Goal: Task Accomplishment & Management: Use online tool/utility

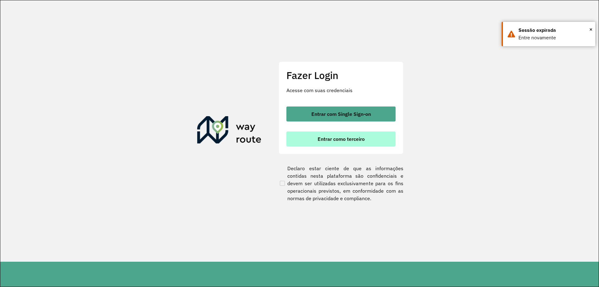
click at [356, 141] on span "Entrar como terceiro" at bounding box center [341, 138] width 47 height 5
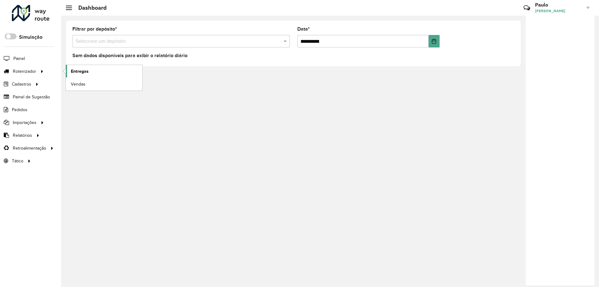
click at [83, 73] on span "Entregas" at bounding box center [80, 71] width 18 height 7
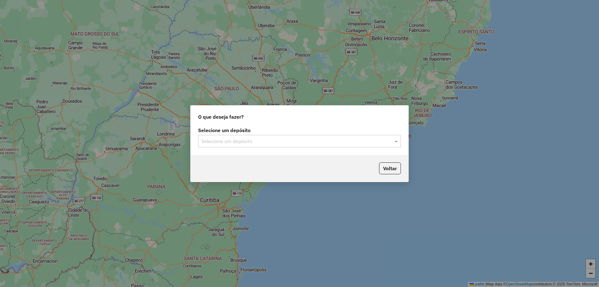
click at [261, 135] on div "Selecione um depósito" at bounding box center [299, 141] width 203 height 12
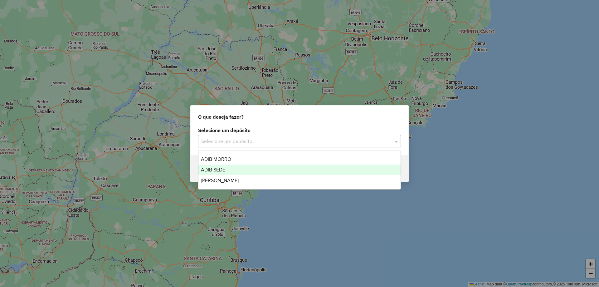
click at [262, 171] on div "ADIB SEDE" at bounding box center [299, 169] width 202 height 11
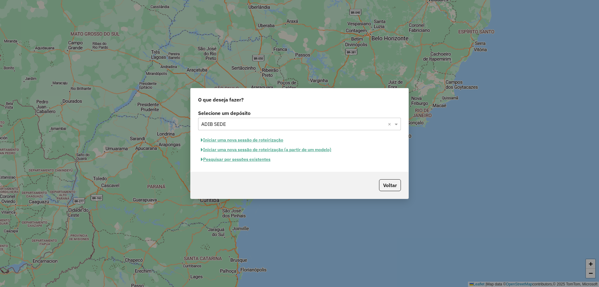
click at [264, 160] on button "Pesquisar por sessões existentes" at bounding box center [235, 159] width 75 height 10
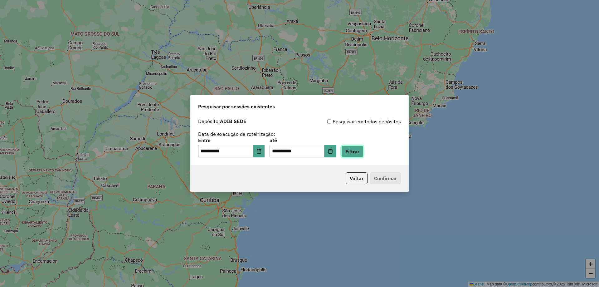
click at [364, 148] on button "Filtrar" at bounding box center [352, 151] width 22 height 12
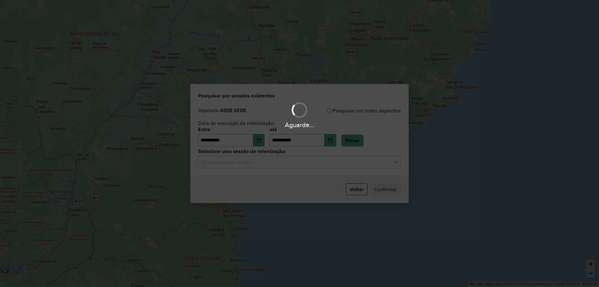
click at [283, 165] on div "Aguarde..." at bounding box center [299, 143] width 599 height 287
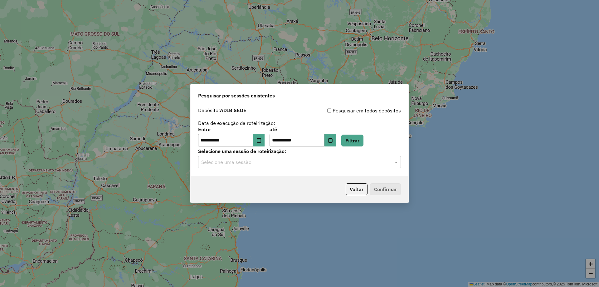
click at [282, 162] on input "text" at bounding box center [293, 162] width 184 height 7
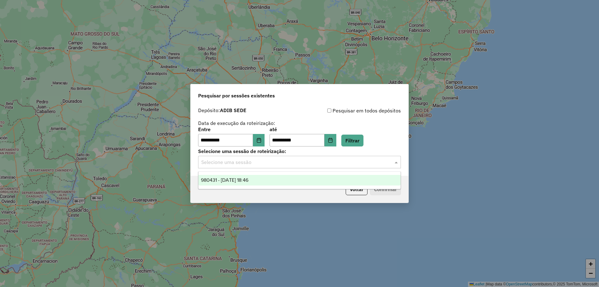
click at [280, 182] on div "980431 - 16/08/2025 18:46" at bounding box center [299, 180] width 202 height 11
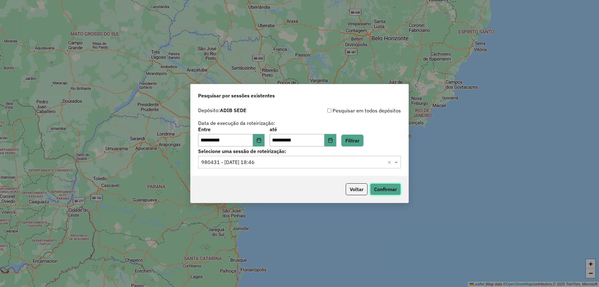
click at [387, 190] on button "Confirmar" at bounding box center [385, 189] width 31 height 12
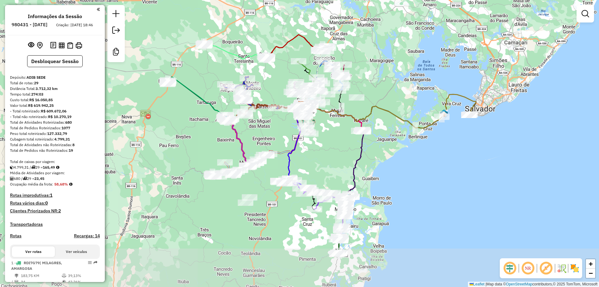
drag, startPoint x: 284, startPoint y: 199, endPoint x: 294, endPoint y: 132, distance: 67.9
click at [294, 132] on icon at bounding box center [294, 142] width 13 height 74
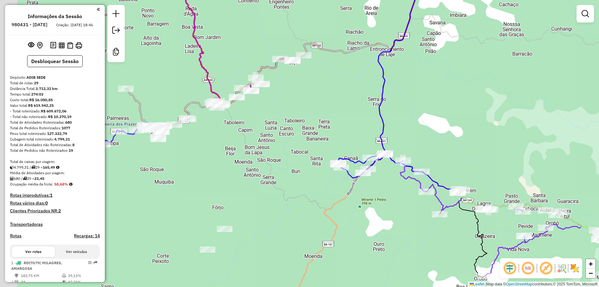
drag, startPoint x: 237, startPoint y: 114, endPoint x: 270, endPoint y: 131, distance: 37.7
click at [271, 131] on div "Janela de atendimento Grade de atendimento Capacidade Transportadoras Veículos …" at bounding box center [299, 143] width 599 height 287
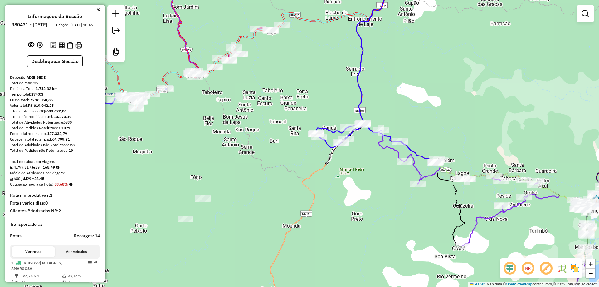
drag, startPoint x: 213, startPoint y: 101, endPoint x: 255, endPoint y: 107, distance: 42.5
click at [255, 107] on div "Janela de atendimento Grade de atendimento Capacidade Transportadoras Veículos …" at bounding box center [299, 143] width 599 height 287
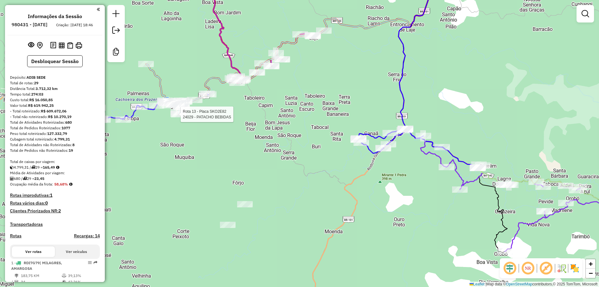
select select "**********"
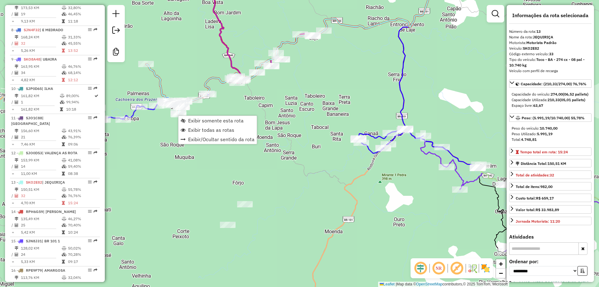
scroll to position [634, 0]
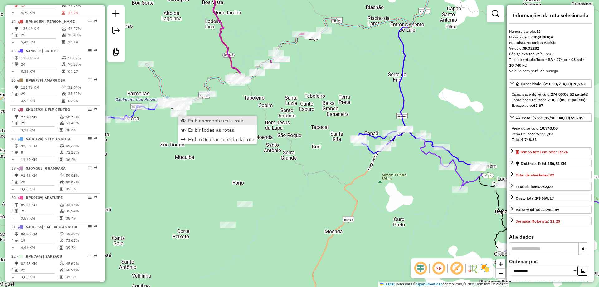
click at [198, 122] on span "Exibir somente esta rota" at bounding box center [216, 120] width 56 height 5
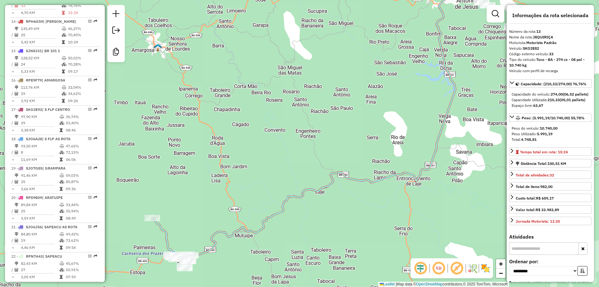
drag, startPoint x: 228, startPoint y: 203, endPoint x: 243, endPoint y: 152, distance: 53.6
click at [244, 152] on div "Janela de atendimento Grade de atendimento Capacidade Transportadoras Veículos …" at bounding box center [299, 143] width 599 height 287
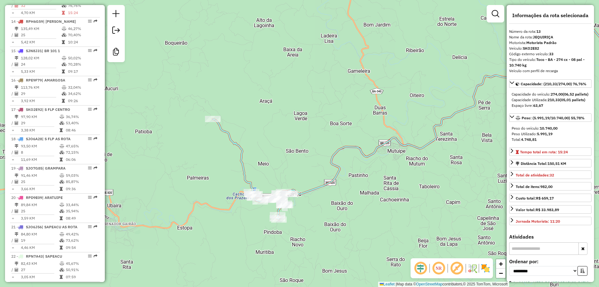
drag, startPoint x: 276, startPoint y: 158, endPoint x: 269, endPoint y: 133, distance: 25.6
click at [283, 127] on div "Janela de atendimento Grade de atendimento Capacidade Transportadoras Veículos …" at bounding box center [299, 143] width 599 height 287
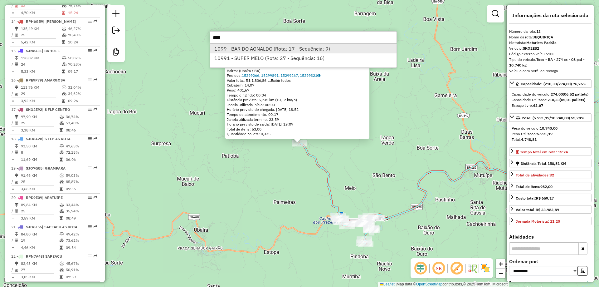
type input "****"
click at [271, 48] on li "1099 - BAR DO AGNALDO (Rota: 17 - Sequência: 9)" at bounding box center [303, 48] width 187 height 9
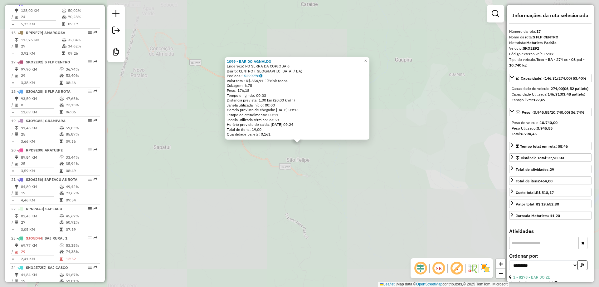
scroll to position [751, 0]
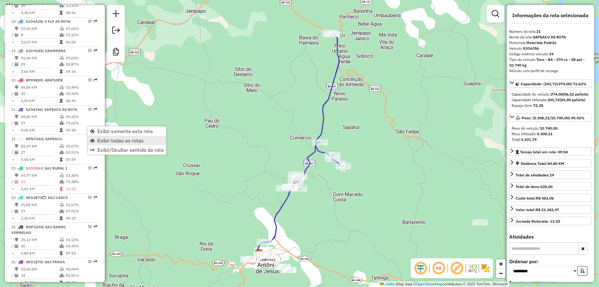
click at [124, 144] on link "Exibir todas as rotas" at bounding box center [127, 140] width 78 height 9
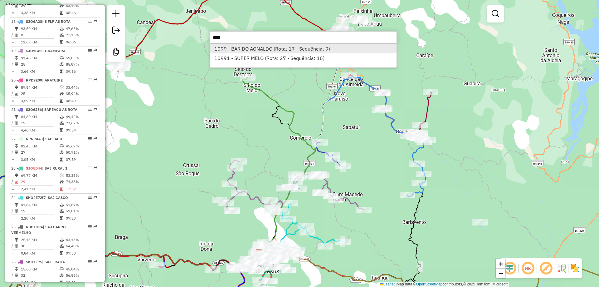
type input "****"
click at [274, 50] on li "1099 - BAR DO AGNALDO (Rota: 17 - Sequência: 9)" at bounding box center [303, 48] width 187 height 9
select select "**********"
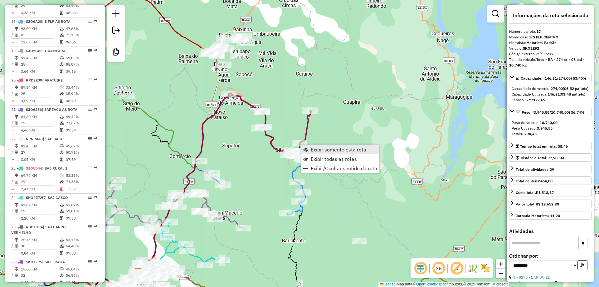
click at [307, 145] on link "Exibir somente esta rota" at bounding box center [340, 149] width 78 height 9
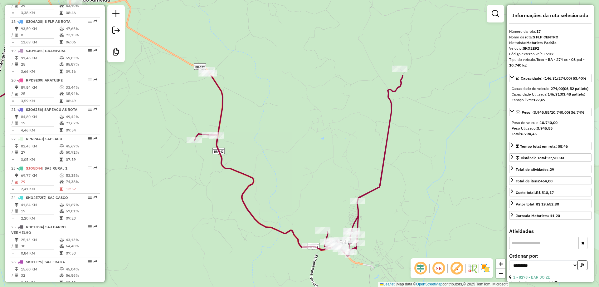
drag, startPoint x: 408, startPoint y: 107, endPoint x: 402, endPoint y: 94, distance: 14.5
click at [391, 211] on div "Janela de atendimento Grade de atendimento Capacidade Transportadoras Veículos …" at bounding box center [299, 143] width 599 height 287
